Goal: Task Accomplishment & Management: Manage account settings

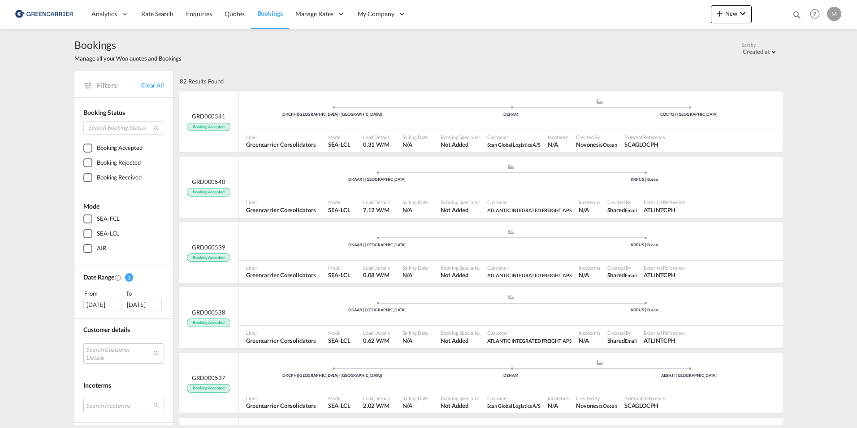
click at [266, 13] on span "Bookings" at bounding box center [270, 13] width 26 height 8
click at [269, 12] on span "Bookings" at bounding box center [270, 13] width 26 height 8
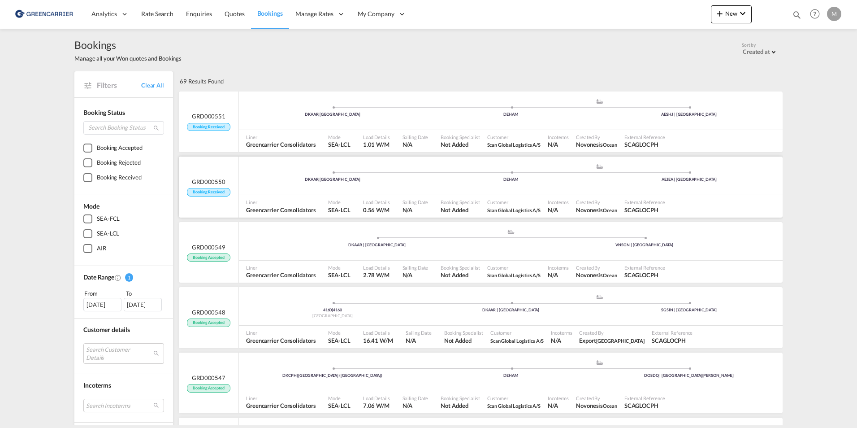
click at [482, 184] on div "DKAAR | [GEOGRAPHIC_DATA] .a{fill:#aaa8ad;} .a{fill:#aaa8ad;} DEHAM [GEOGRAPHIC…" at bounding box center [511, 176] width 544 height 27
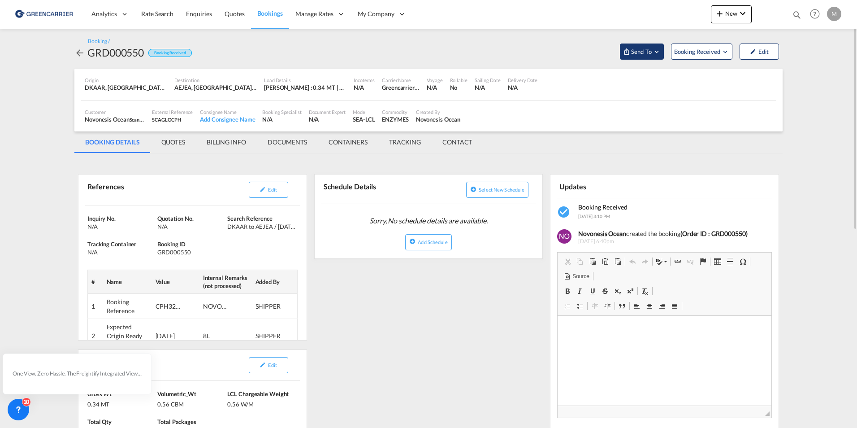
click at [644, 52] on span "Send To" at bounding box center [641, 51] width 22 height 9
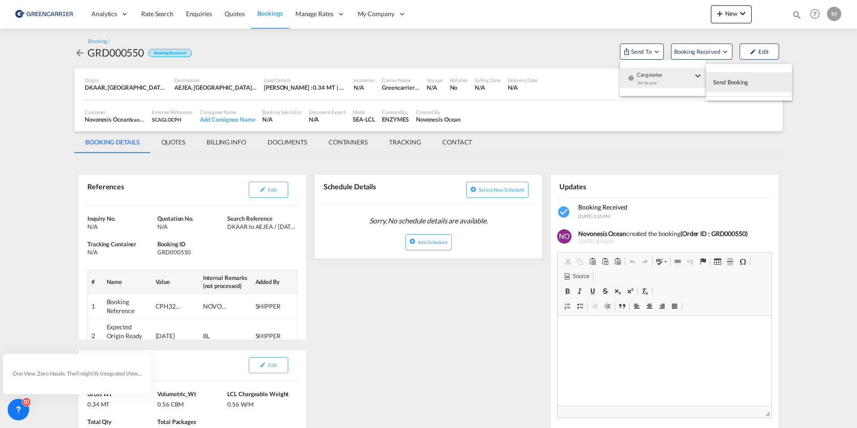
click at [736, 82] on span "Send Booking" at bounding box center [730, 82] width 35 height 14
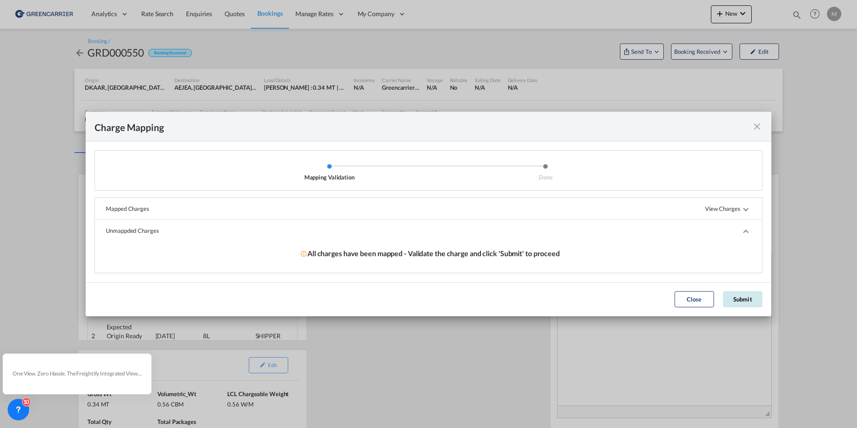
click at [739, 299] on button "Submit" at bounding box center [742, 299] width 39 height 16
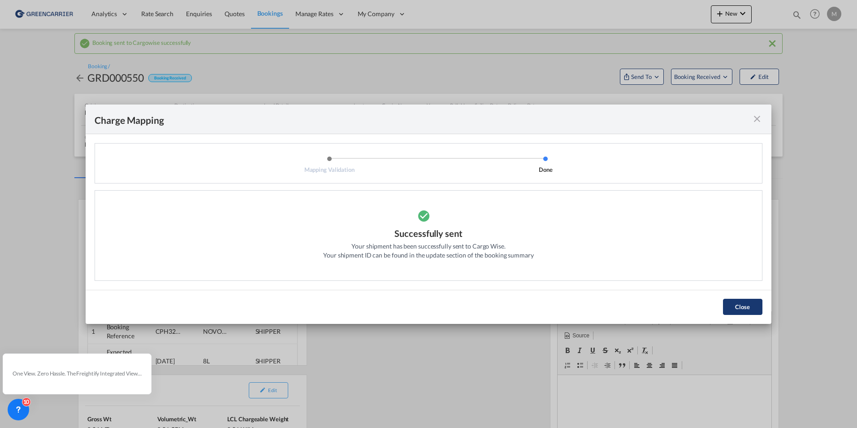
click at [730, 307] on button "Close" at bounding box center [742, 306] width 39 height 16
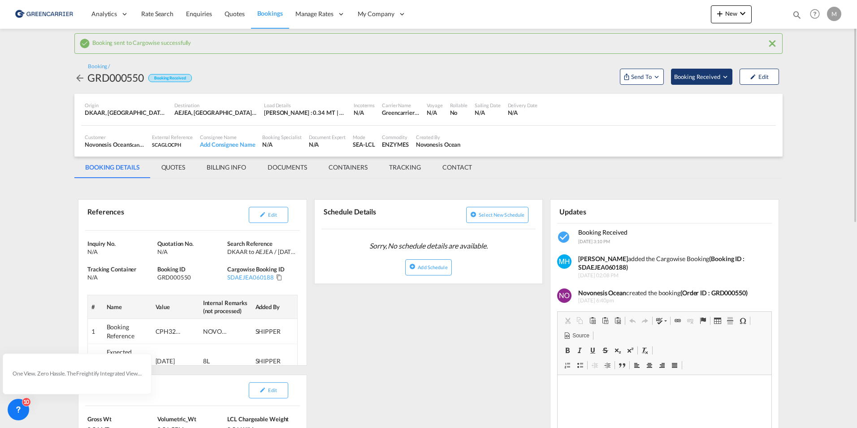
click at [701, 74] on span "Booking Received" at bounding box center [697, 76] width 47 height 9
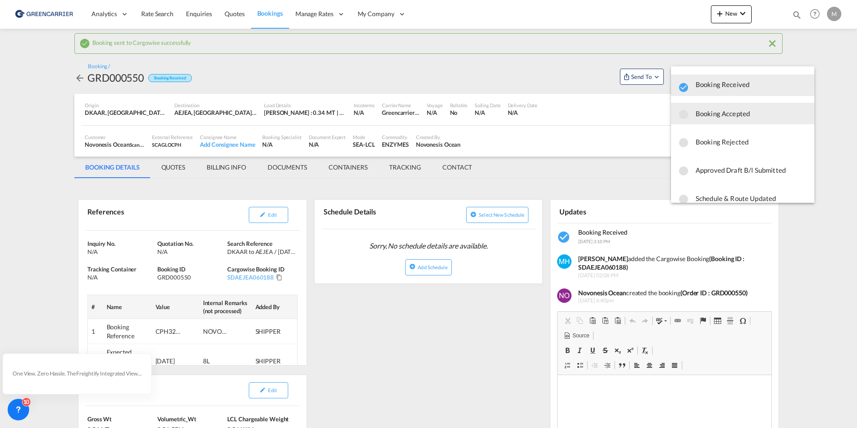
click at [724, 113] on span "Booking Accepted" at bounding box center [752, 113] width 112 height 16
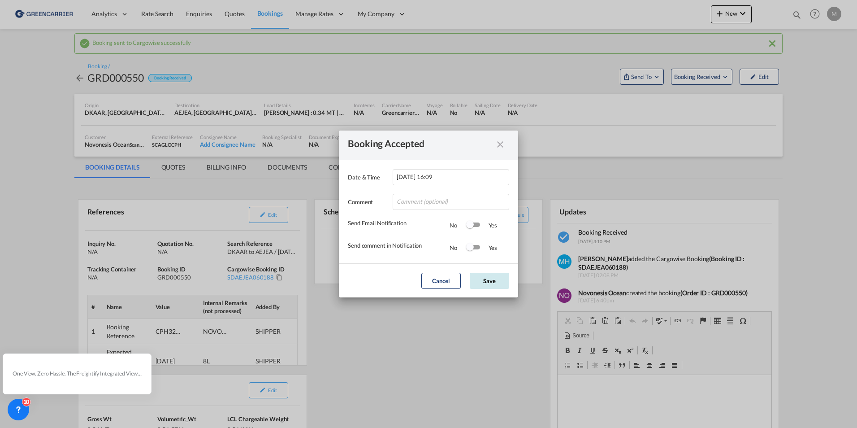
click at [485, 279] on button "Save" at bounding box center [489, 280] width 39 height 16
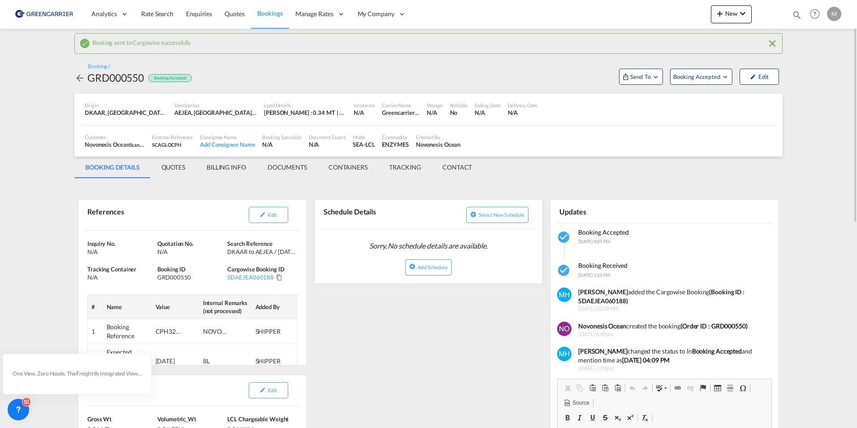
scroll to position [45, 0]
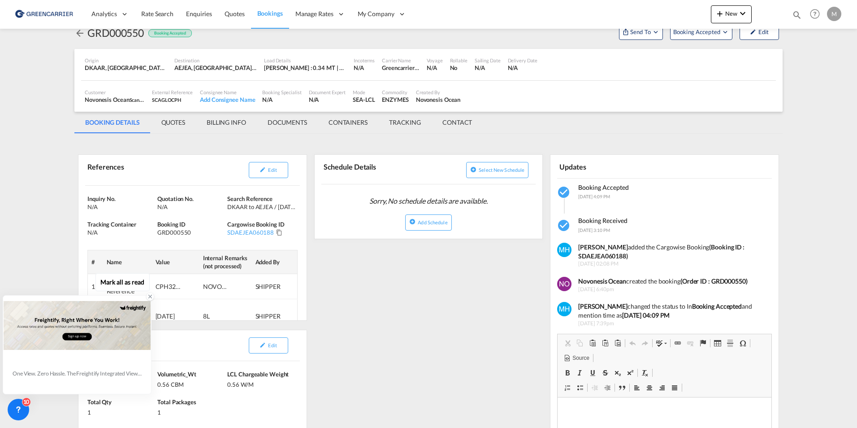
click at [147, 295] on icon at bounding box center [150, 296] width 6 height 6
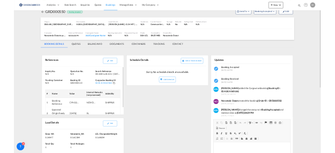
scroll to position [90, 0]
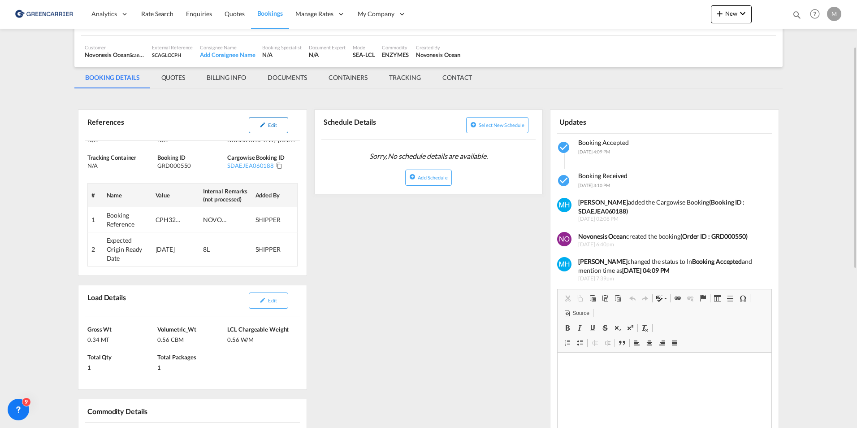
click at [264, 121] on md-icon "icon-pencil" at bounding box center [262, 124] width 6 height 6
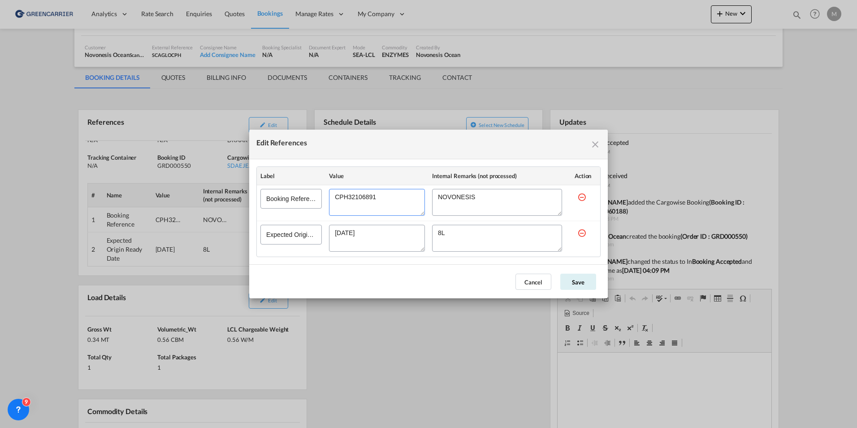
click at [358, 193] on textarea "Edit References" at bounding box center [377, 202] width 96 height 27
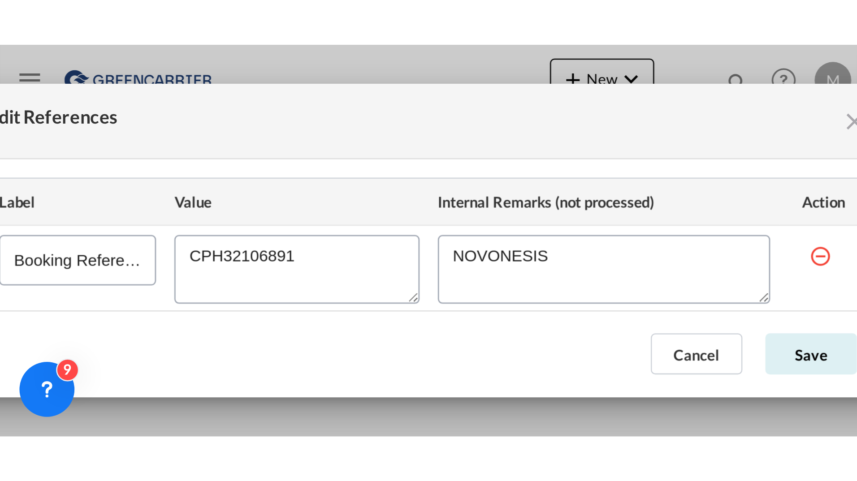
scroll to position [22, 0]
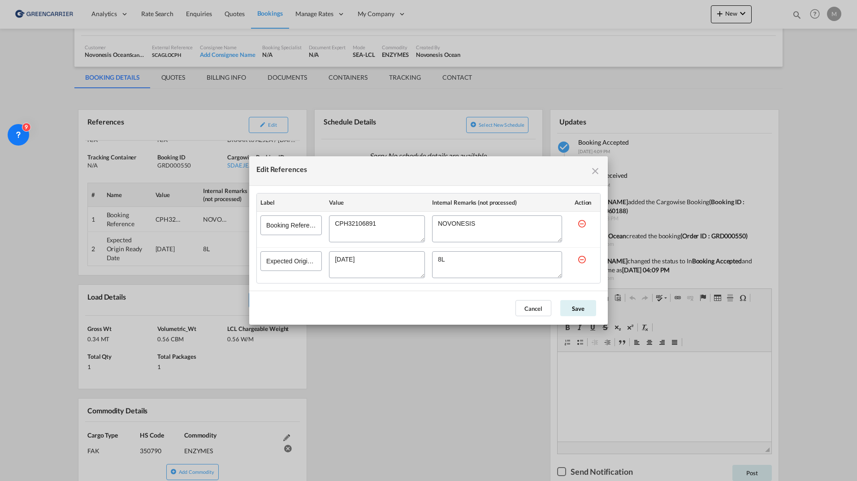
click at [355, 223] on textarea "Edit References" at bounding box center [377, 229] width 96 height 27
click at [595, 171] on md-icon "icon-close fg-AAA8AD cursor" at bounding box center [595, 171] width 11 height 11
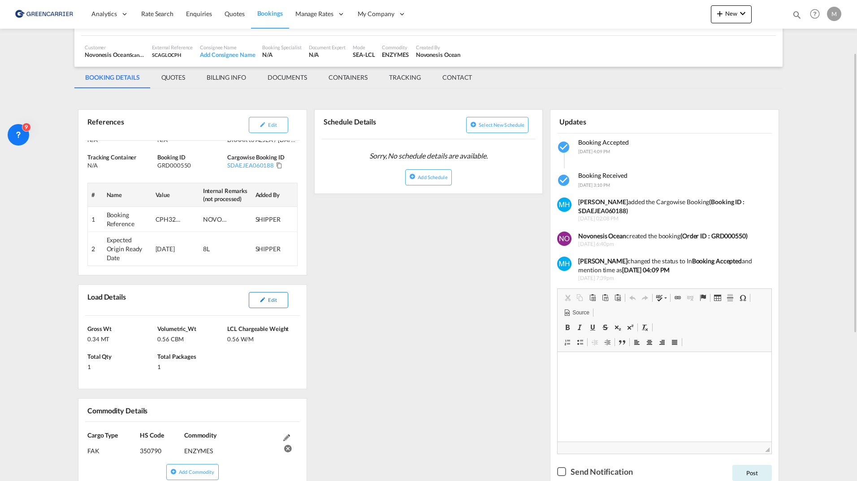
click at [276, 300] on span "Edit" at bounding box center [272, 300] width 9 height 6
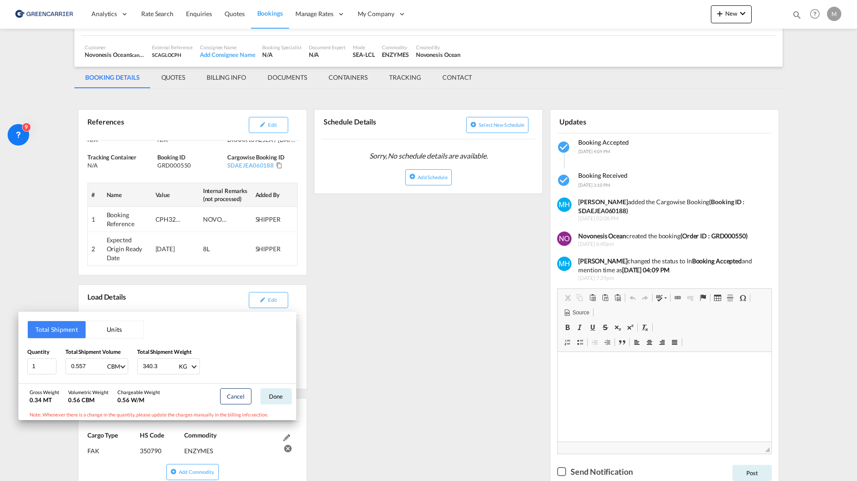
click at [393, 311] on div "Total Shipment Units Quantity 1 Total Shipment Volume 0.557 CBM CBM CFT Total S…" at bounding box center [428, 240] width 857 height 481
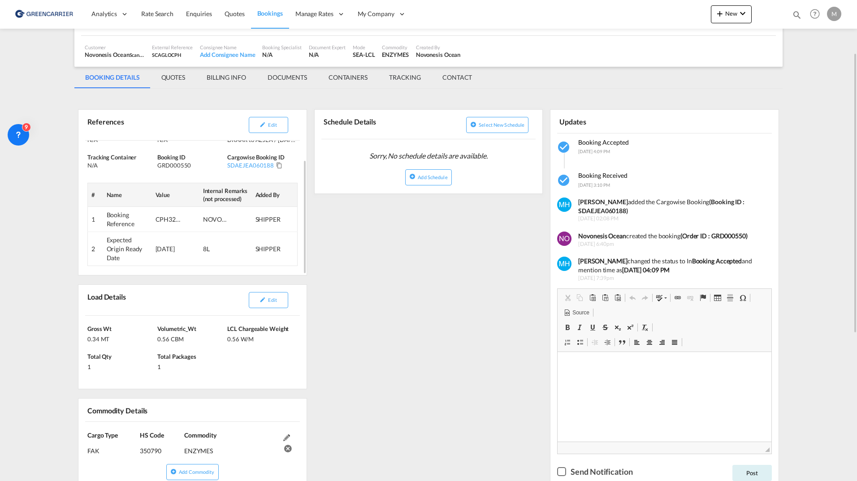
click at [159, 221] on div "CPH32106891" at bounding box center [169, 219] width 27 height 9
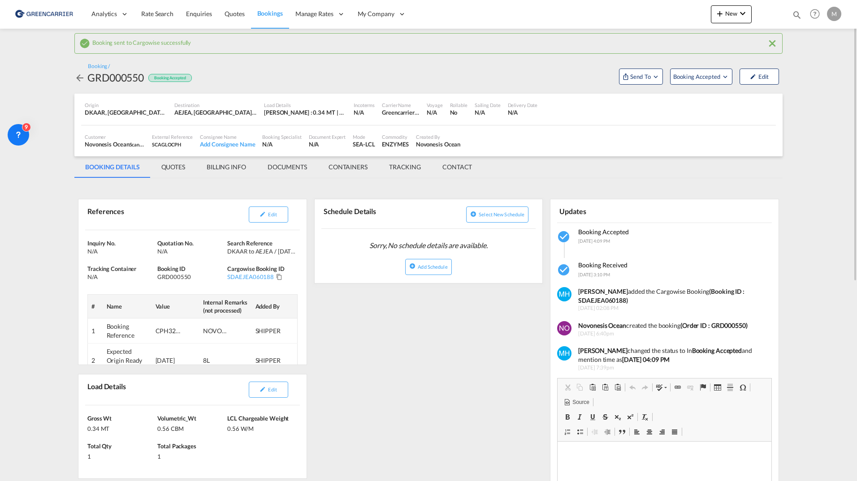
click at [78, 75] on md-icon "icon-arrow-left" at bounding box center [79, 78] width 11 height 11
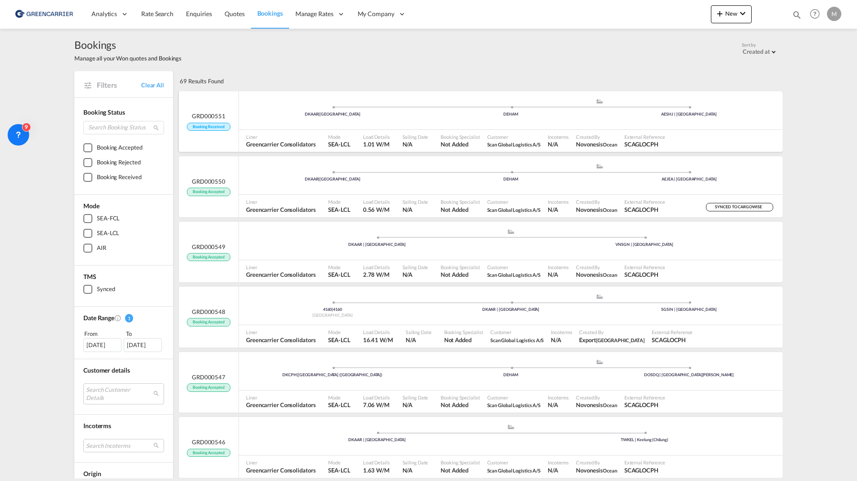
click at [280, 117] on div "DKAAR | [GEOGRAPHIC_DATA] .a{fill:#aaa8ad;} .a{fill:#aaa8ad;} DEHAM AESHJ | [GE…" at bounding box center [511, 111] width 544 height 27
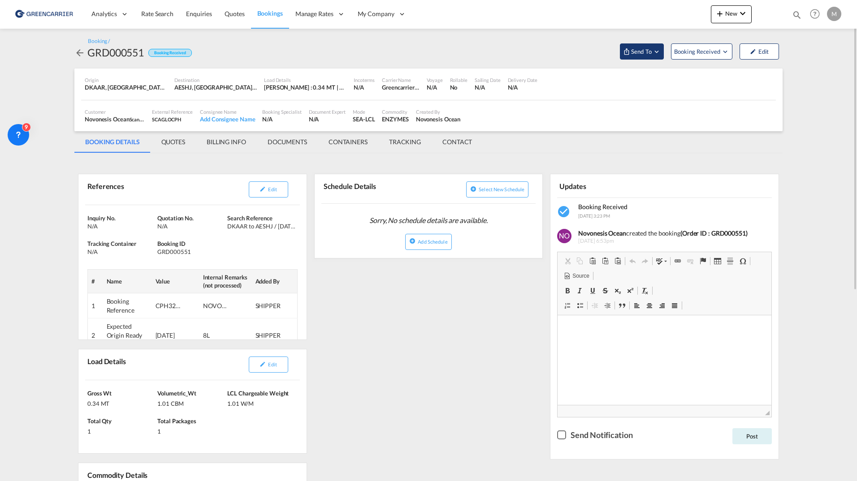
click at [653, 49] on md-icon "Open demo menu" at bounding box center [657, 52] width 8 height 8
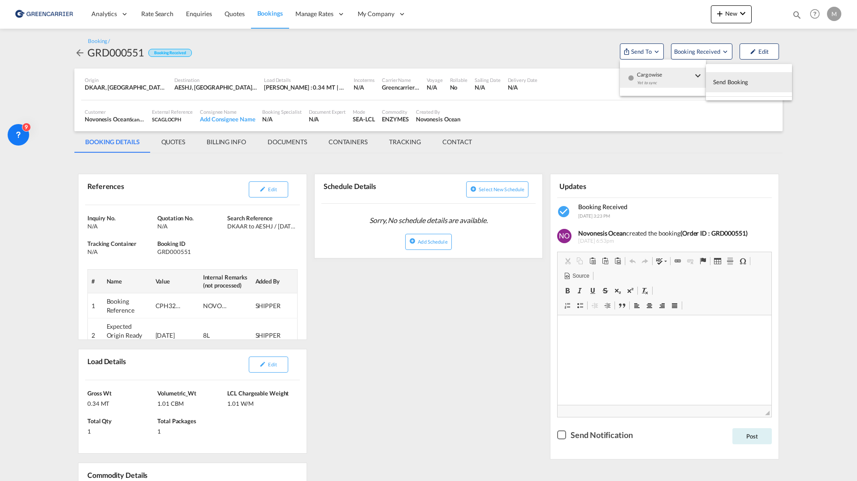
click at [739, 80] on span "Send Booking" at bounding box center [730, 82] width 35 height 14
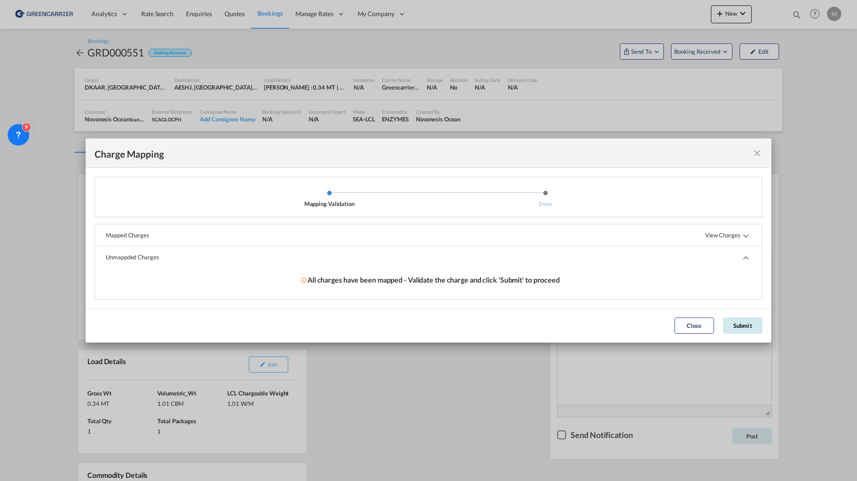
click at [748, 323] on button "Submit" at bounding box center [742, 326] width 39 height 16
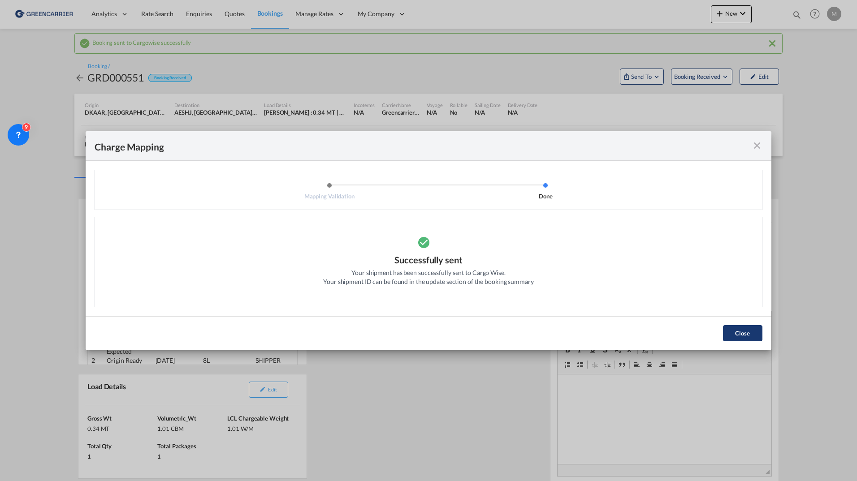
click at [746, 333] on button "Close" at bounding box center [742, 333] width 39 height 16
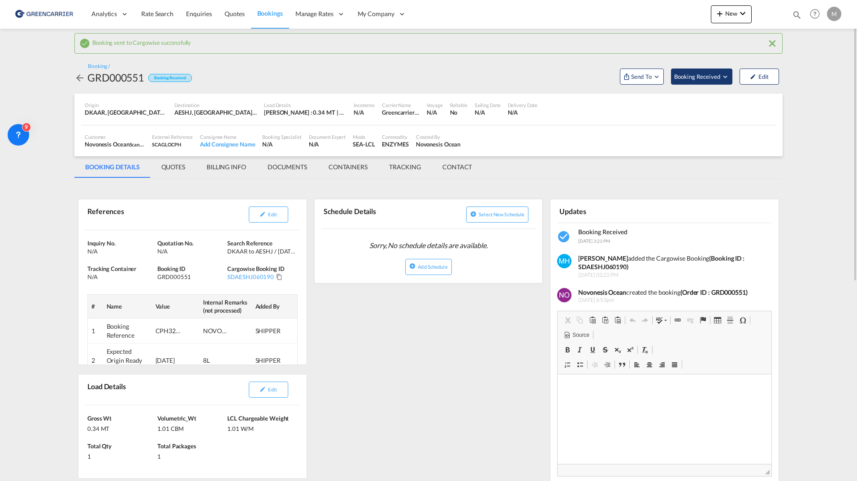
click at [705, 80] on span "Booking Received" at bounding box center [697, 76] width 47 height 9
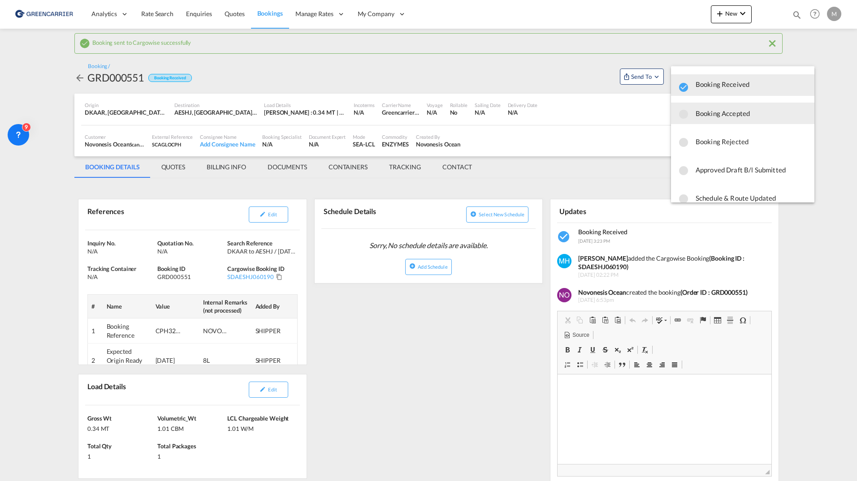
click at [719, 112] on span "Booking Accepted" at bounding box center [752, 113] width 112 height 16
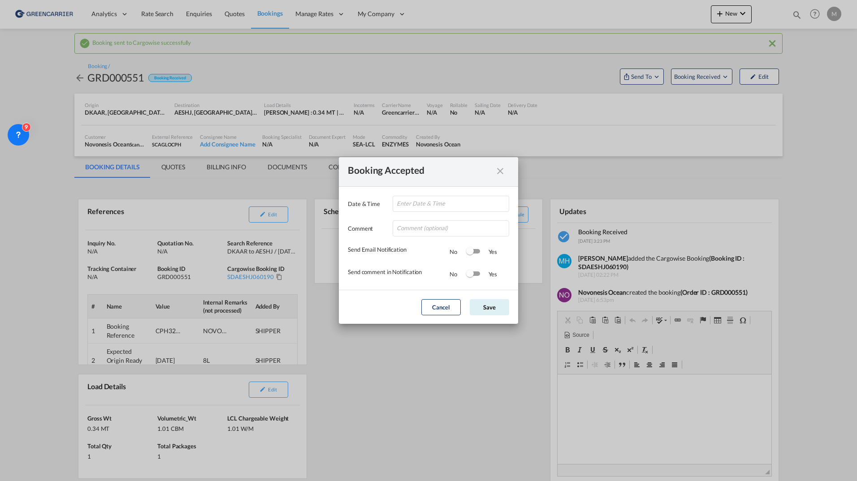
type input "[DATE] 16:22"
click at [481, 304] on button "Save" at bounding box center [489, 307] width 39 height 16
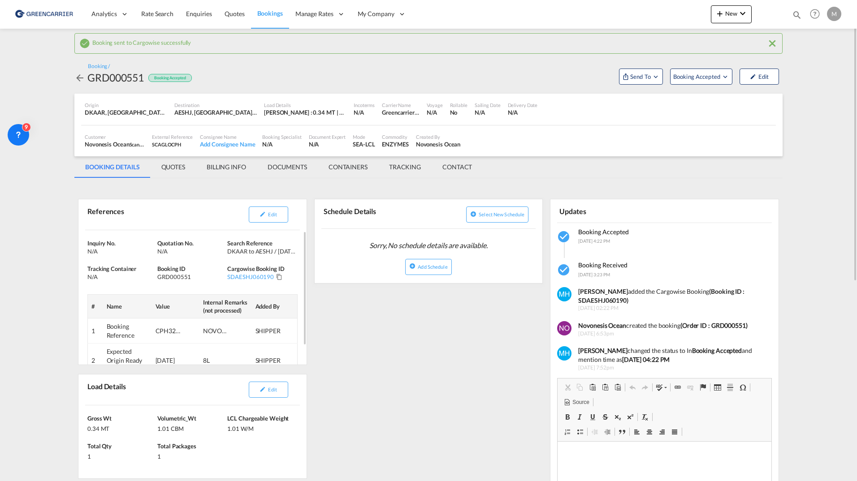
scroll to position [22, 0]
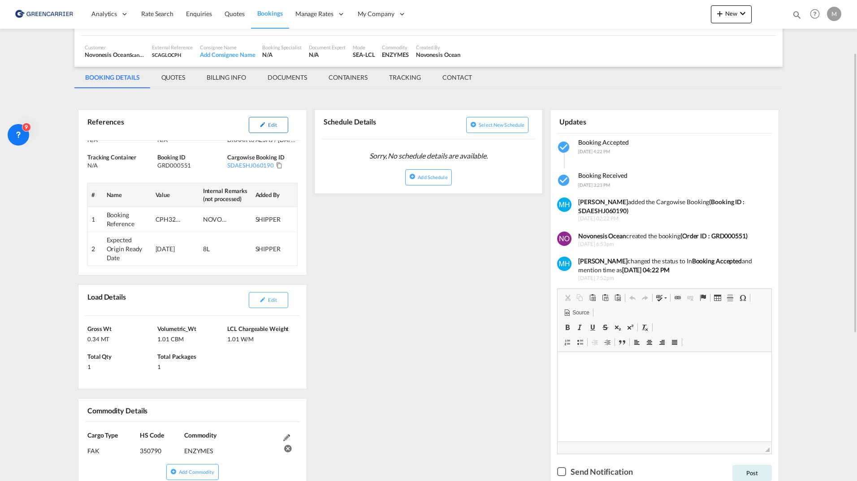
click at [271, 121] on button "Edit" at bounding box center [268, 125] width 39 height 16
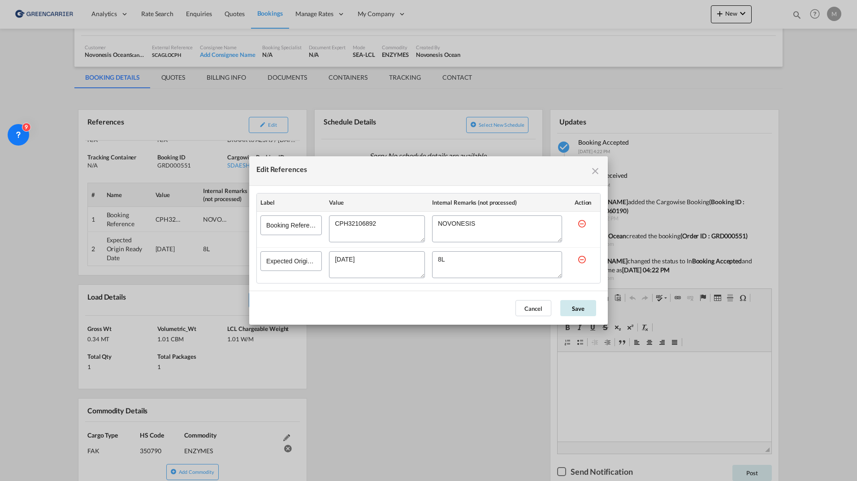
click at [588, 308] on button "Save" at bounding box center [578, 308] width 36 height 16
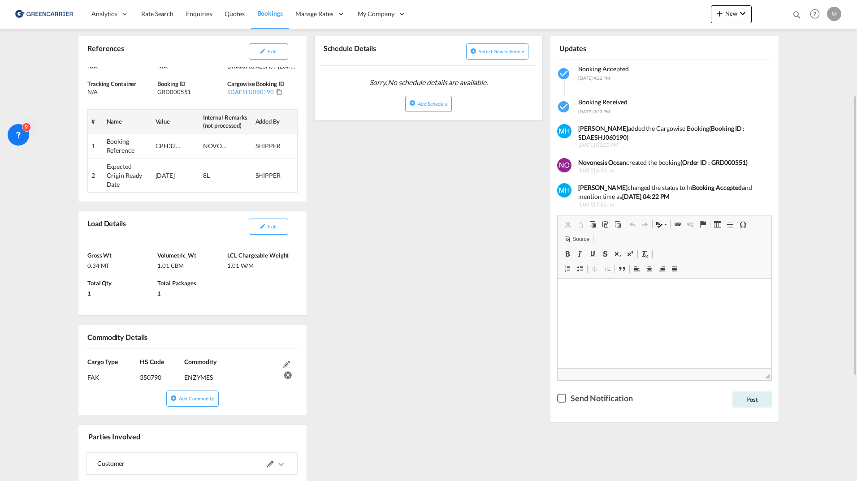
scroll to position [0, 0]
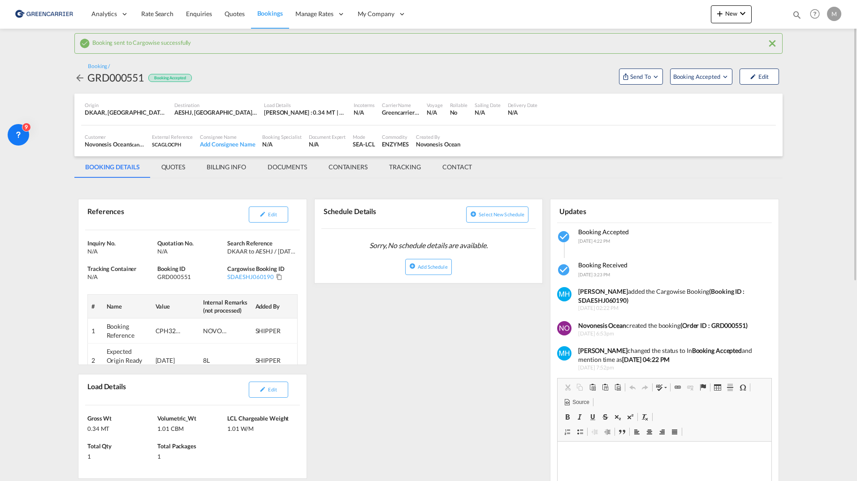
click at [175, 170] on md-tab-item "QUOTES" at bounding box center [173, 167] width 45 height 22
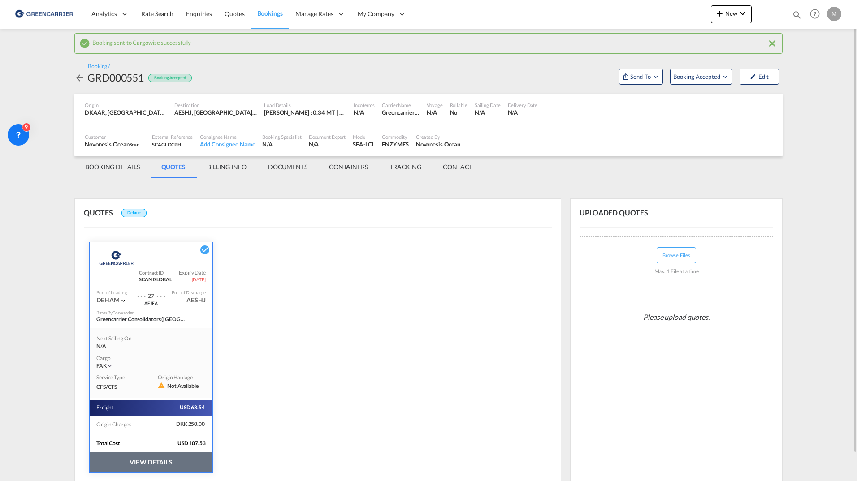
scroll to position [29, 0]
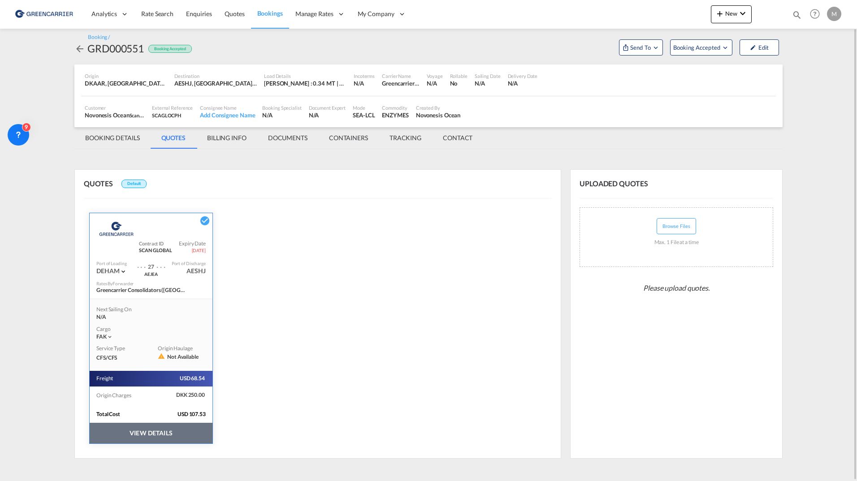
click at [219, 141] on md-tab-item "BILLING INFO" at bounding box center [226, 138] width 61 height 22
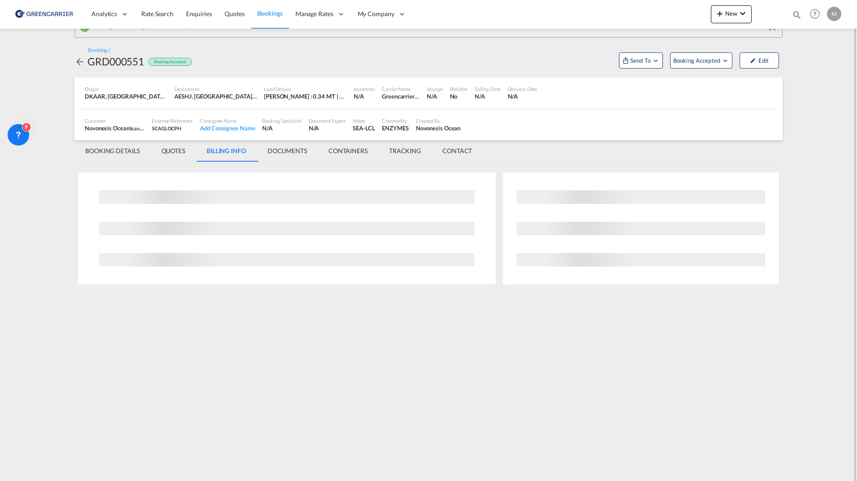
scroll to position [0, 0]
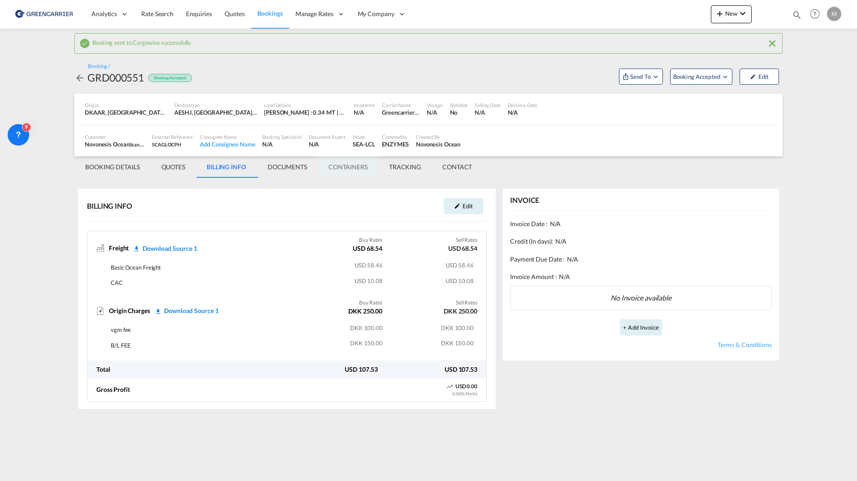
click at [350, 165] on md-tab-item "CONTAINERS" at bounding box center [348, 167] width 61 height 22
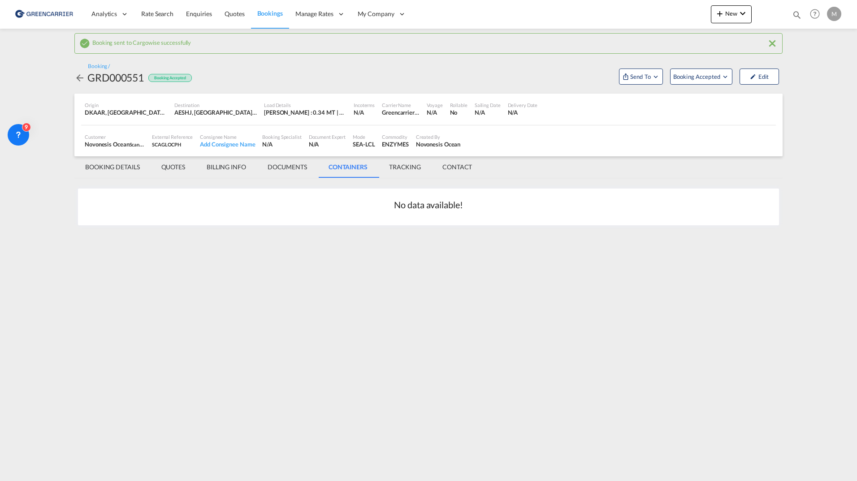
click at [402, 166] on md-tab-item "TRACKING" at bounding box center [404, 167] width 53 height 22
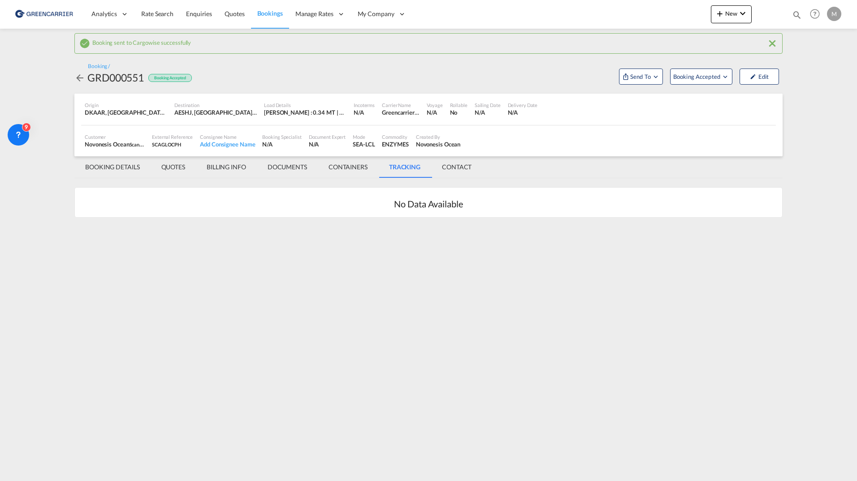
click at [113, 166] on md-tab-item "BOOKING DETAILS" at bounding box center [112, 167] width 76 height 22
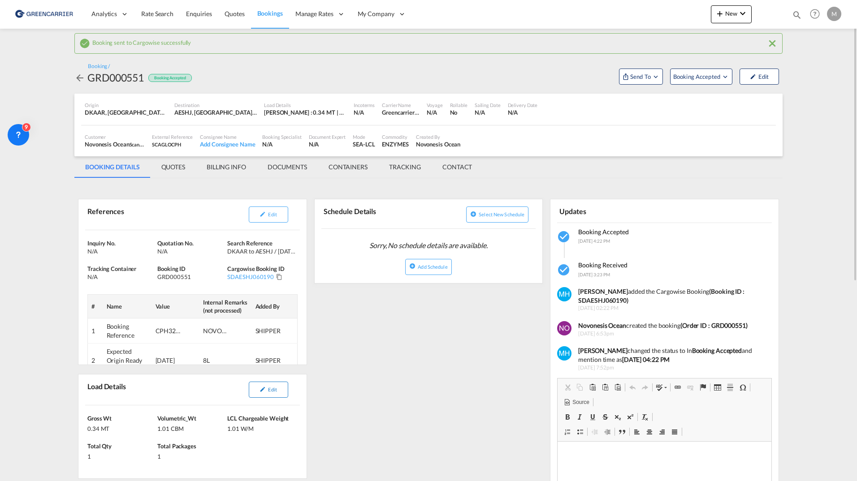
click at [270, 392] on span "Edit" at bounding box center [272, 390] width 9 height 6
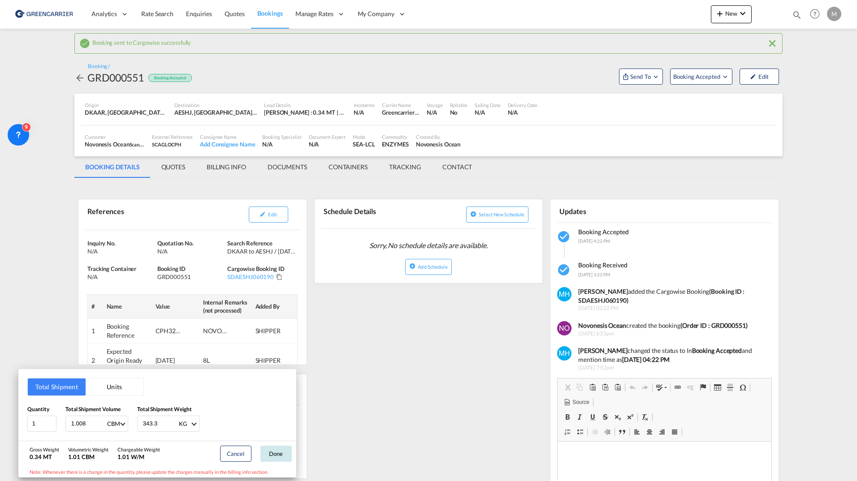
click at [283, 427] on button "Done" at bounding box center [275, 454] width 31 height 16
